Goal: Information Seeking & Learning: Learn about a topic

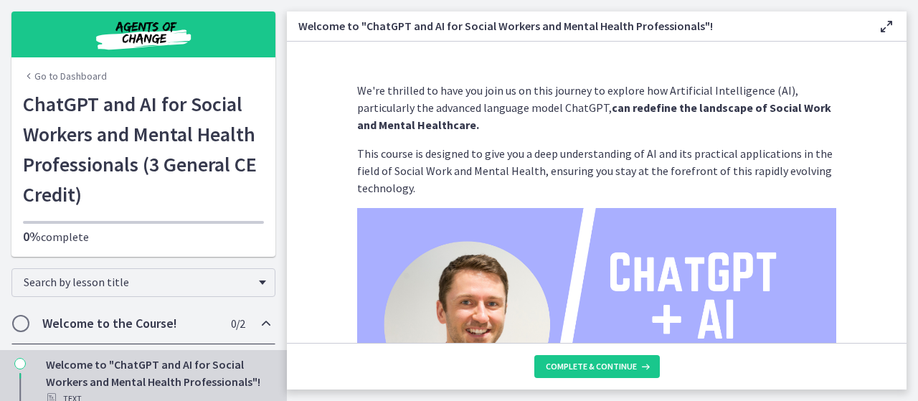
click at [75, 77] on link "Go to Dashboard" at bounding box center [65, 76] width 84 height 14
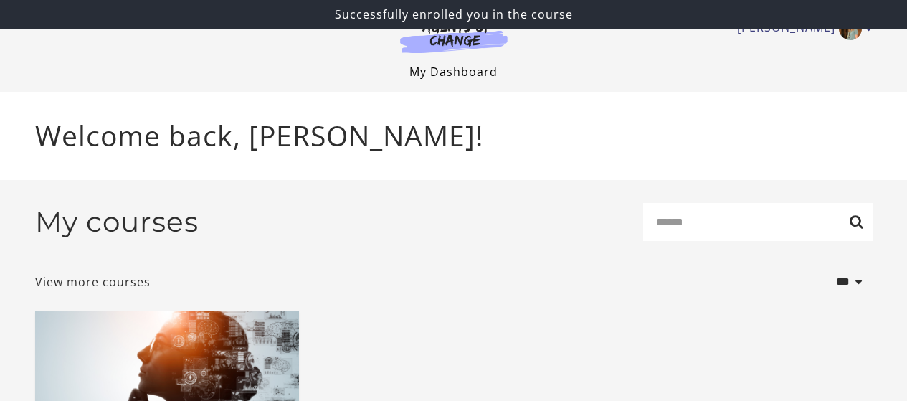
click at [462, 72] on link "My Dashboard" at bounding box center [453, 72] width 88 height 16
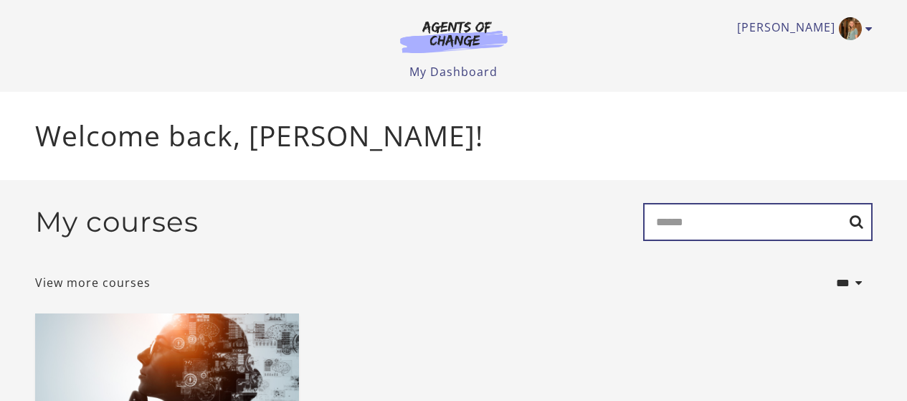
click at [693, 227] on input "Search" at bounding box center [757, 222] width 229 height 38
type input "**********"
